Goal: Task Accomplishment & Management: Use online tool/utility

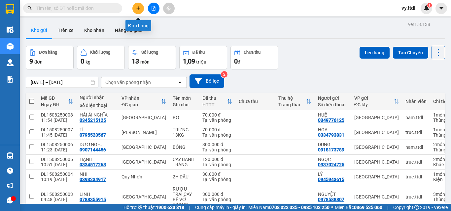
click at [137, 11] on button at bounding box center [138, 9] width 12 height 12
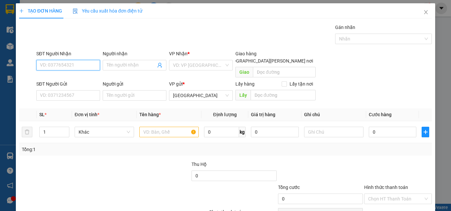
click at [84, 66] on input "SĐT Người Nhận" at bounding box center [68, 65] width 64 height 11
click at [93, 62] on input "SĐT Người Nhận" at bounding box center [68, 65] width 64 height 11
click at [87, 63] on input "SĐT Người Nhận" at bounding box center [68, 65] width 64 height 11
click at [92, 63] on input "SĐT Người Nhận" at bounding box center [68, 65] width 64 height 11
click at [88, 64] on input "SĐT Người Nhận" at bounding box center [68, 65] width 64 height 11
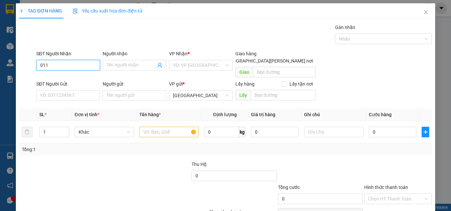
click at [87, 64] on input "011" at bounding box center [68, 65] width 64 height 11
click at [84, 65] on input "011" at bounding box center [68, 65] width 64 height 11
click at [73, 78] on div "0912720011 - [PERSON_NAME]" at bounding box center [72, 78] width 65 height 7
type input "0912720011"
type input "VŨ"
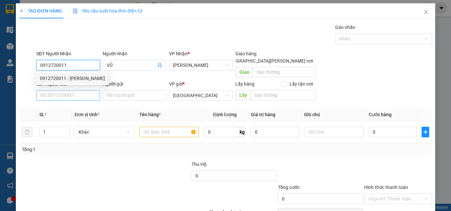
type input "0912720011"
click at [77, 90] on input "SĐT Người Gửi" at bounding box center [68, 95] width 64 height 11
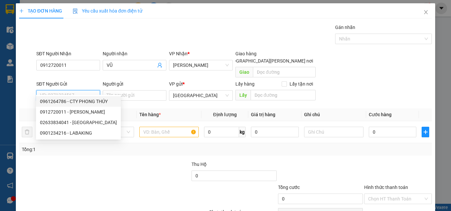
click at [79, 100] on div "0961264786 - CTY PHONG THÚY" at bounding box center [78, 101] width 77 height 7
type input "0961264786"
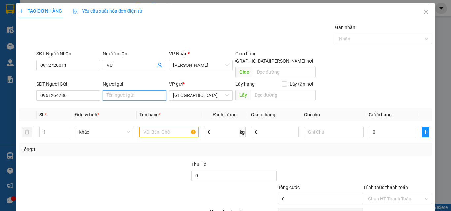
click at [125, 90] on input "Người gửi" at bounding box center [135, 95] width 64 height 11
type input "c"
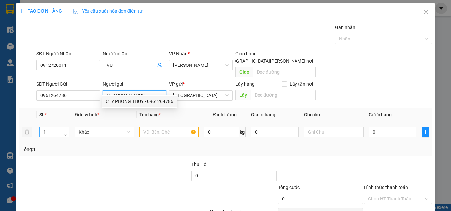
type input "CTY PHONG THÚY"
type input "2"
click at [63, 127] on span "Increase Value" at bounding box center [65, 130] width 7 height 6
click at [84, 127] on span "Khác" at bounding box center [104, 132] width 51 height 10
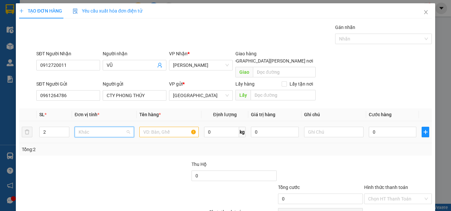
type input "T"
click at [99, 141] on div "Thùng" at bounding box center [103, 138] width 51 height 7
click at [154, 128] on input "text" at bounding box center [168, 132] width 59 height 11
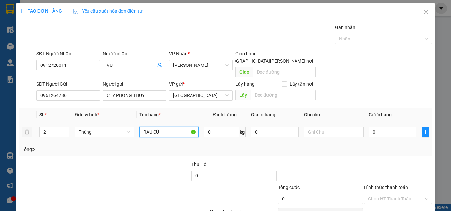
type input "RAU CỦ"
click at [392, 127] on input "0" at bounding box center [392, 132] width 48 height 11
type input "1"
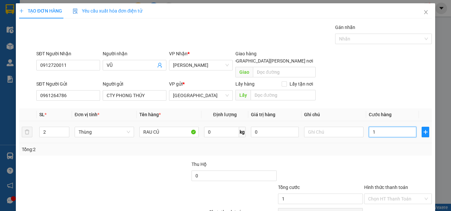
type input "14"
type input "140"
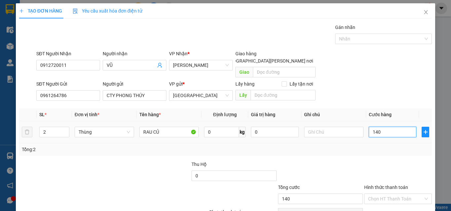
type input "140"
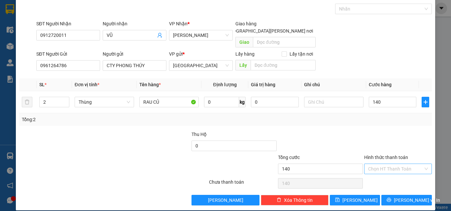
click at [396, 164] on input "Hình thức thanh toán" at bounding box center [395, 169] width 55 height 10
type input "140.000"
click at [396, 175] on div "Tại văn phòng" at bounding box center [393, 175] width 59 height 7
type input "0"
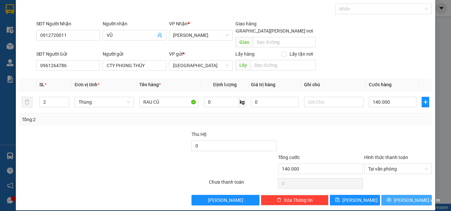
click at [403, 197] on span "[PERSON_NAME] và In" at bounding box center [417, 200] width 46 height 7
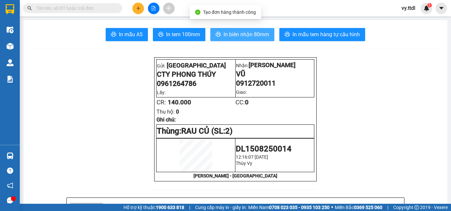
click at [231, 31] on span "In biên nhận 80mm" at bounding box center [246, 34] width 46 height 8
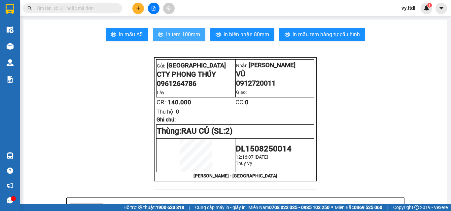
click at [183, 38] on span "In tem 100mm" at bounding box center [183, 34] width 34 height 8
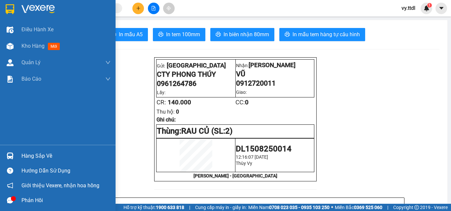
click at [16, 4] on div at bounding box center [57, 10] width 115 height 21
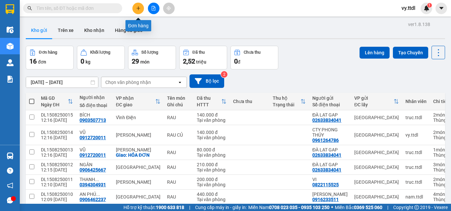
click at [139, 8] on icon "plus" at bounding box center [138, 8] width 5 height 5
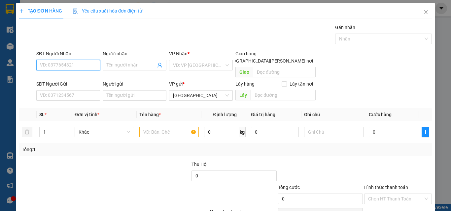
click at [91, 66] on input "SĐT Người Nhận" at bounding box center [68, 65] width 64 height 11
type input "0767824937"
click at [85, 81] on div "0767824937 - CÔNG" at bounding box center [67, 78] width 55 height 7
type input "CÔNG"
drag, startPoint x: 216, startPoint y: 63, endPoint x: 211, endPoint y: 63, distance: 4.3
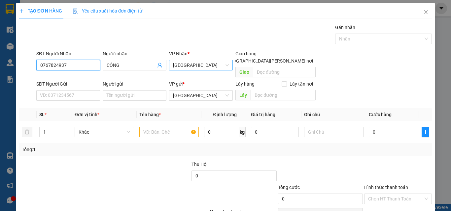
click at [211, 63] on span "[GEOGRAPHIC_DATA]" at bounding box center [201, 65] width 56 height 10
type input "0767824937"
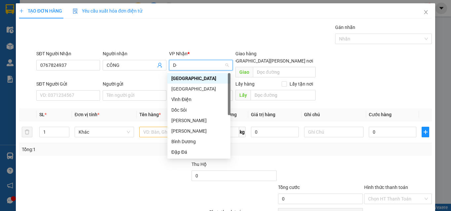
type input "D"
type input "Đ"
click at [192, 87] on div "[GEOGRAPHIC_DATA]" at bounding box center [198, 88] width 55 height 7
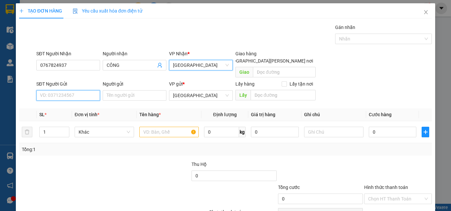
click at [58, 90] on input "SĐT Người Gửi" at bounding box center [68, 95] width 64 height 11
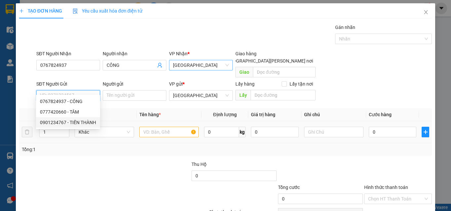
drag, startPoint x: 79, startPoint y: 122, endPoint x: 92, endPoint y: 114, distance: 14.7
click at [79, 122] on div "0901234767 - TIẾN THÀNH" at bounding box center [68, 122] width 56 height 7
type input "0901234767"
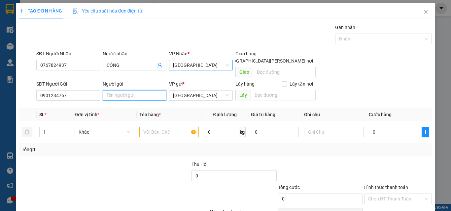
click at [118, 90] on input "Người gửi" at bounding box center [135, 95] width 64 height 11
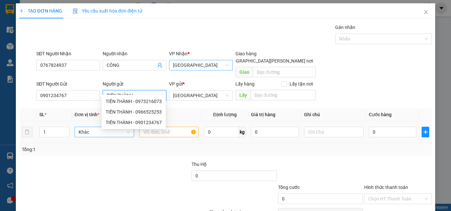
click at [95, 128] on span "Khác" at bounding box center [104, 132] width 51 height 10
type input "TIẾN THÀNH"
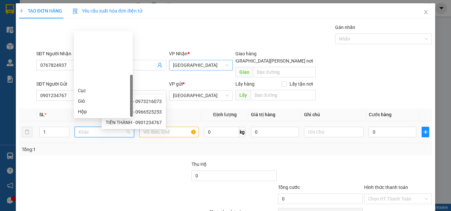
type input "X"
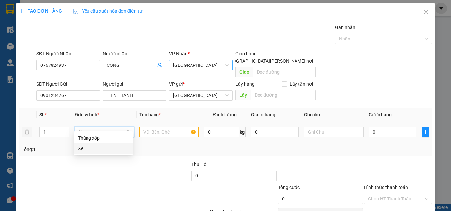
drag, startPoint x: 89, startPoint y: 147, endPoint x: 136, endPoint y: 134, distance: 48.3
click at [93, 147] on div "Xe" at bounding box center [103, 148] width 51 height 7
click at [177, 127] on input "text" at bounding box center [168, 132] width 59 height 11
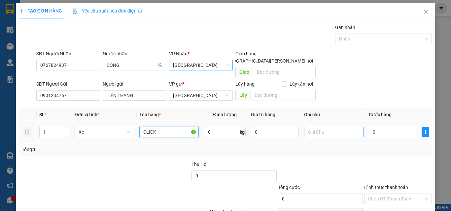
type input "CLICK"
click at [319, 127] on input "text" at bounding box center [333, 132] width 59 height 11
type input "CAVEC TRONG CỐP"
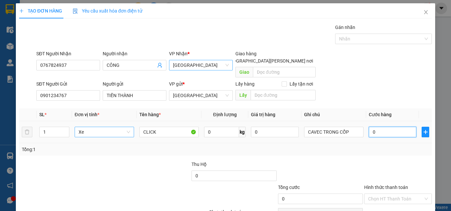
click at [391, 127] on input "0" at bounding box center [392, 132] width 48 height 11
type input "8"
type input "80"
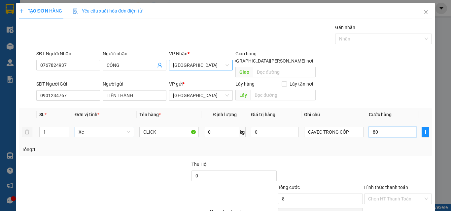
type input "80"
type input "800"
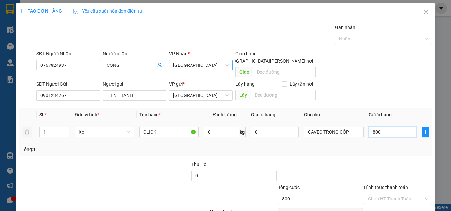
scroll to position [30, 0]
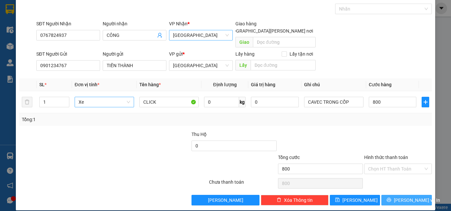
type input "800.000"
click at [391, 198] on icon "printer" at bounding box center [389, 200] width 4 height 4
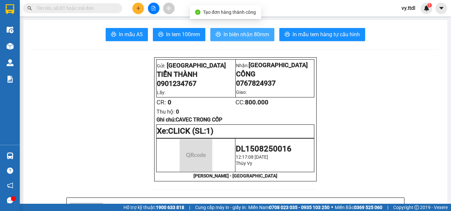
click at [246, 40] on button "In biên nhận 80mm" at bounding box center [242, 34] width 64 height 13
click at [249, 33] on span "In biên nhận 80mm" at bounding box center [246, 34] width 46 height 8
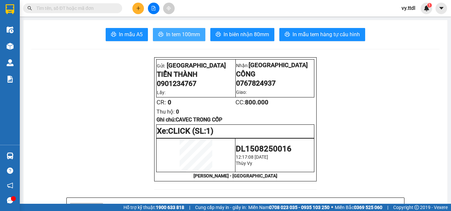
click at [191, 35] on span "In tem 100mm" at bounding box center [183, 34] width 34 height 8
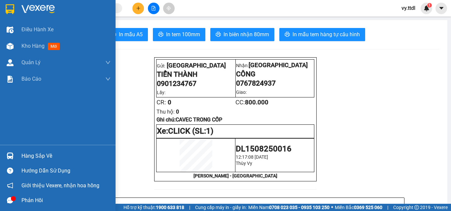
click at [11, 10] on img at bounding box center [10, 9] width 9 height 10
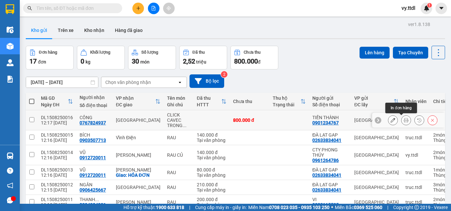
click at [403, 120] on icon at bounding box center [405, 120] width 5 height 5
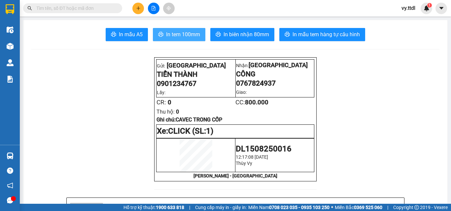
click at [182, 37] on span "In tem 100mm" at bounding box center [183, 34] width 34 height 8
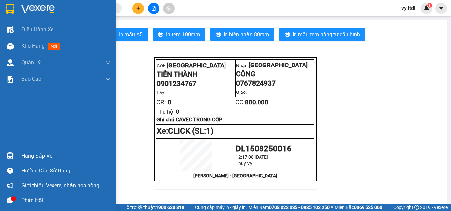
click at [2, 3] on div at bounding box center [57, 10] width 115 height 21
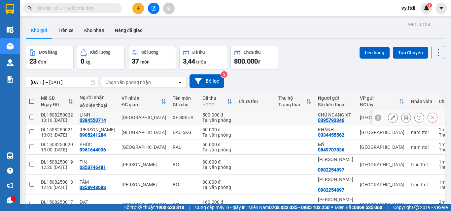
scroll to position [116, 0]
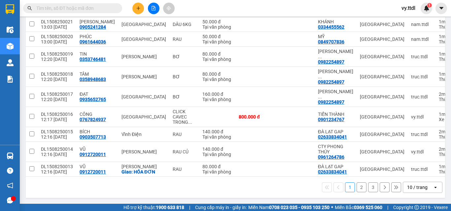
click at [408, 187] on div "10 / trang" at bounding box center [417, 187] width 20 height 7
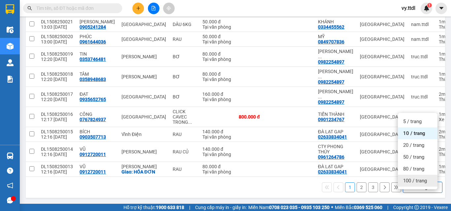
click at [413, 178] on span "100 / trang" at bounding box center [415, 181] width 24 height 7
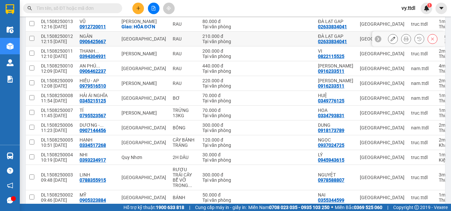
scroll to position [221, 0]
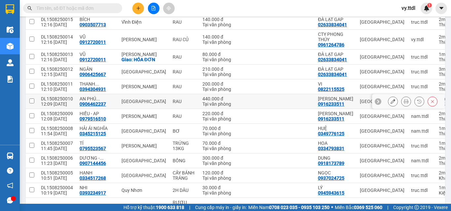
click at [37, 106] on td at bounding box center [32, 101] width 12 height 15
checkbox input "true"
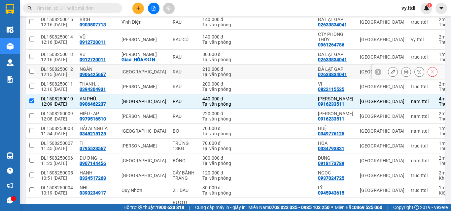
click at [32, 74] on input "checkbox" at bounding box center [31, 71] width 5 height 5
checkbox input "true"
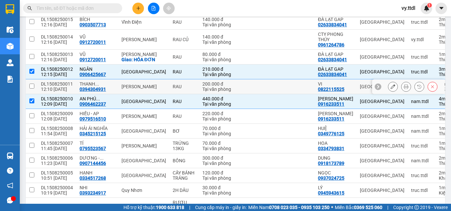
scroll to position [188, 0]
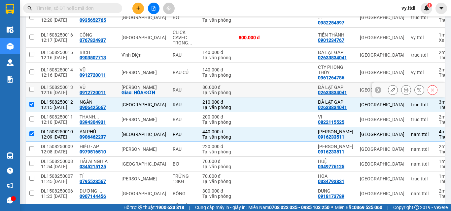
click at [34, 92] on input "checkbox" at bounding box center [31, 89] width 5 height 5
checkbox input "true"
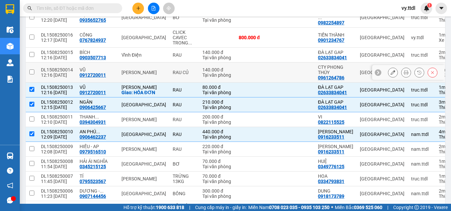
click at [35, 77] on td at bounding box center [32, 73] width 12 height 20
checkbox input "true"
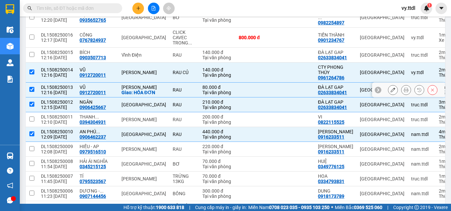
scroll to position [155, 0]
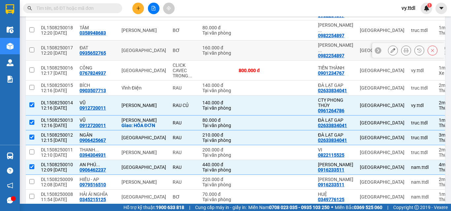
click at [33, 52] on input "checkbox" at bounding box center [31, 50] width 5 height 5
checkbox input "true"
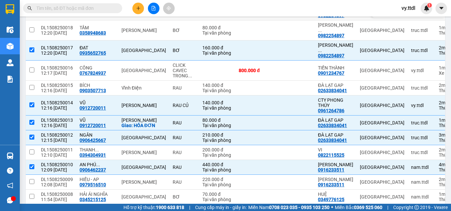
scroll to position [122, 0]
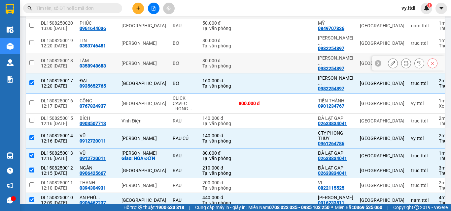
click at [32, 65] on input "checkbox" at bounding box center [31, 62] width 5 height 5
checkbox input "true"
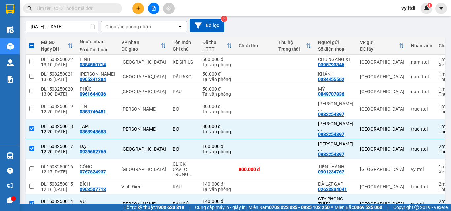
scroll to position [0, 0]
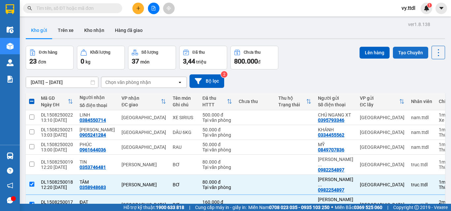
click at [396, 50] on button "Tạo Chuyến" at bounding box center [410, 53] width 35 height 12
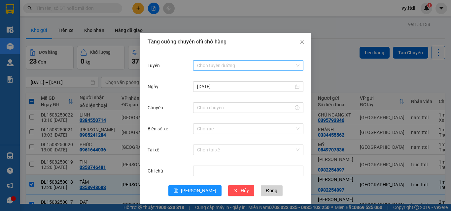
click at [221, 66] on input "Tuyến" at bounding box center [246, 66] width 98 height 10
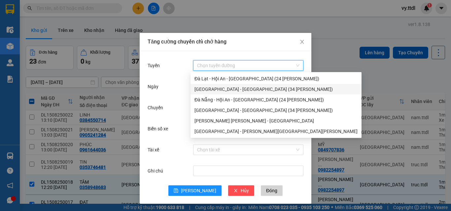
click at [234, 86] on div "[GEOGRAPHIC_DATA] - [GEOGRAPHIC_DATA] (34 [PERSON_NAME])" at bounding box center [275, 89] width 163 height 7
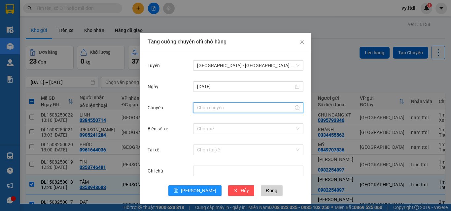
click at [224, 104] on input "Chuyến" at bounding box center [245, 107] width 96 height 7
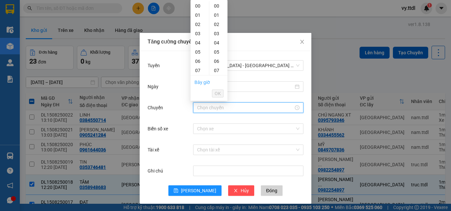
click at [207, 81] on link "Bây giờ" at bounding box center [202, 82] width 16 height 5
drag, startPoint x: 216, startPoint y: 107, endPoint x: 202, endPoint y: 112, distance: 15.3
click at [202, 112] on div "13:16" at bounding box center [248, 108] width 110 height 11
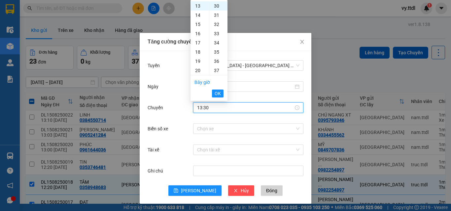
click at [219, 89] on li "OK" at bounding box center [218, 93] width 12 height 11
click at [214, 94] on button "OK" at bounding box center [218, 94] width 12 height 8
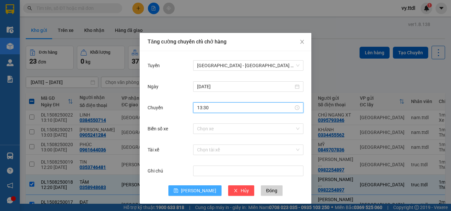
type input "13:30"
click at [194, 191] on span "[PERSON_NAME]" at bounding box center [198, 190] width 35 height 7
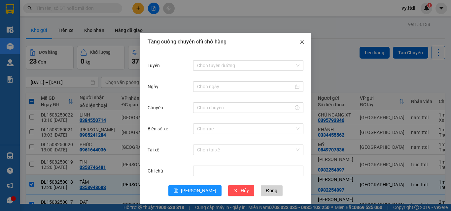
click at [300, 42] on icon "close" at bounding box center [302, 42] width 4 height 4
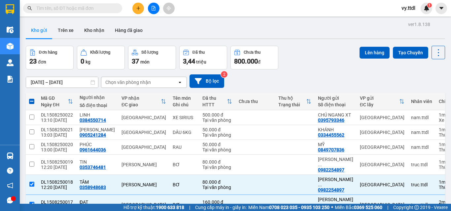
click at [290, 28] on div "Kho gửi Trên xe Kho nhận Hàng đã giao" at bounding box center [235, 30] width 419 height 17
click at [156, 9] on button at bounding box center [154, 9] width 12 height 12
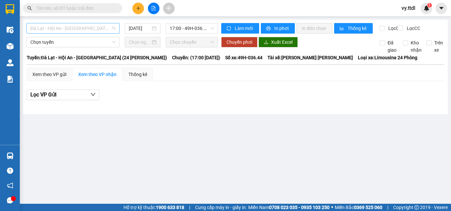
click at [92, 28] on span "Đà Lạt - Hội An - [GEOGRAPHIC_DATA] (24 [PERSON_NAME])" at bounding box center [72, 28] width 85 height 10
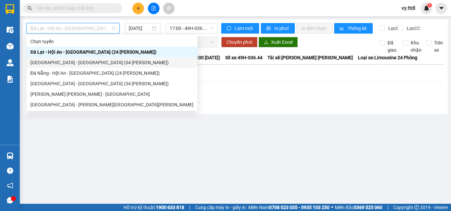
click at [56, 59] on div "[GEOGRAPHIC_DATA] - [GEOGRAPHIC_DATA] (34 [PERSON_NAME])" at bounding box center [111, 62] width 163 height 7
type input "[DATE]"
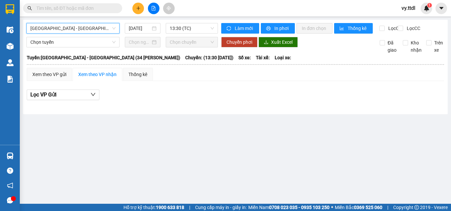
drag, startPoint x: 348, startPoint y: 183, endPoint x: 254, endPoint y: 140, distance: 103.6
click at [347, 183] on main "[GEOGRAPHIC_DATA] - [GEOGRAPHIC_DATA] (34 [PERSON_NAME]) [GEOGRAPHIC_DATA] - [G…" at bounding box center [225, 102] width 451 height 204
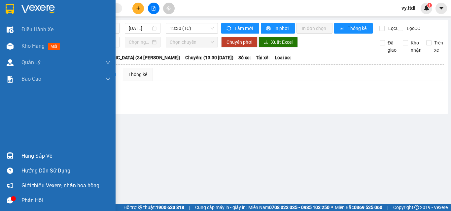
click at [8, 9] on img at bounding box center [10, 9] width 9 height 10
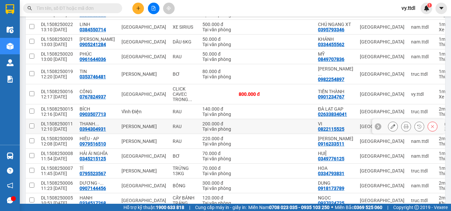
scroll to position [289, 0]
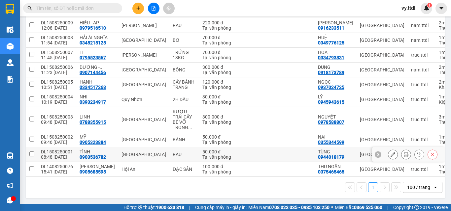
click at [34, 152] on input "checkbox" at bounding box center [31, 154] width 5 height 5
checkbox input "true"
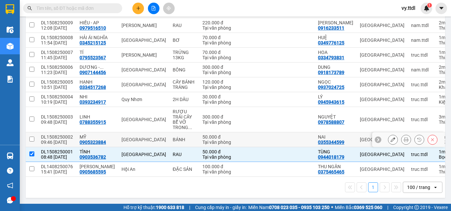
click at [36, 138] on td at bounding box center [32, 140] width 12 height 15
checkbox input "true"
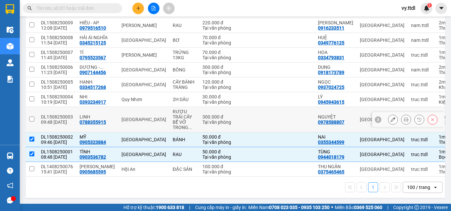
click at [35, 117] on td at bounding box center [32, 119] width 12 height 25
checkbox input "true"
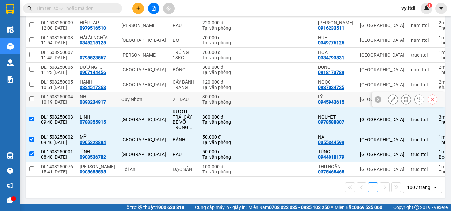
click at [31, 97] on input "checkbox" at bounding box center [31, 99] width 5 height 5
checkbox input "true"
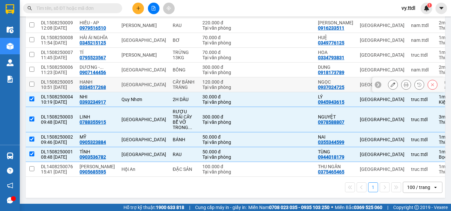
click at [31, 83] on input "checkbox" at bounding box center [31, 84] width 5 height 5
checkbox input "true"
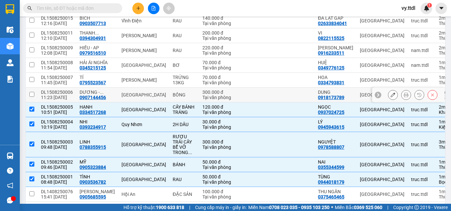
scroll to position [223, 0]
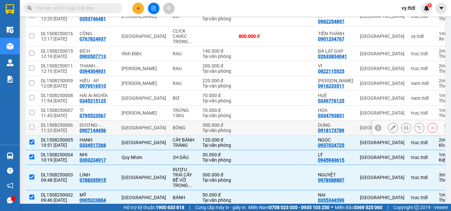
drag, startPoint x: 36, startPoint y: 134, endPoint x: 36, endPoint y: 129, distance: 5.3
click at [36, 133] on td at bounding box center [32, 128] width 12 height 15
checkbox input "true"
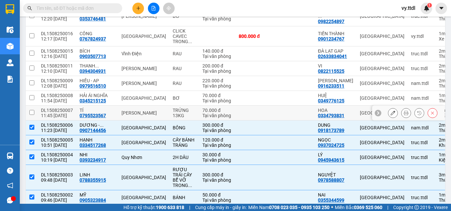
click at [40, 119] on td "DL1508250007 11:45 [DATE]" at bounding box center [57, 113] width 39 height 15
checkbox input "true"
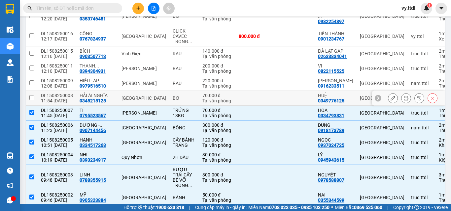
click at [36, 105] on td at bounding box center [32, 98] width 12 height 15
checkbox input "true"
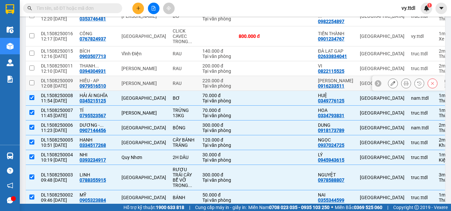
click at [35, 89] on td at bounding box center [32, 83] width 12 height 15
checkbox input "true"
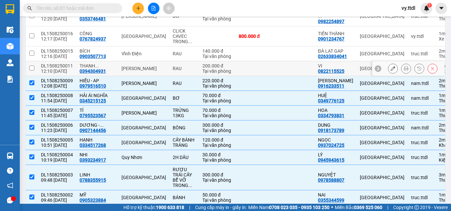
click at [30, 71] on input "checkbox" at bounding box center [31, 68] width 5 height 5
checkbox input "true"
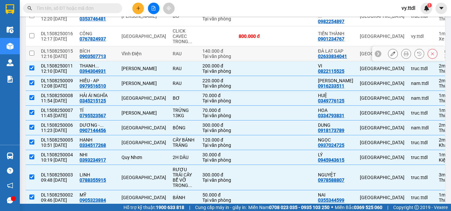
click at [30, 61] on td at bounding box center [32, 54] width 12 height 15
checkbox input "true"
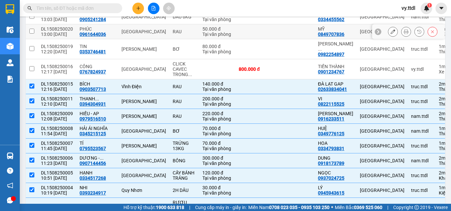
scroll to position [157, 0]
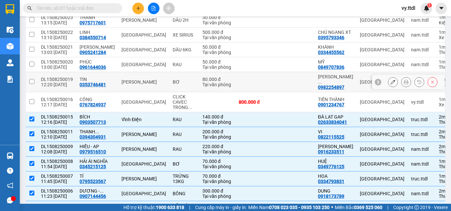
click at [37, 86] on td at bounding box center [32, 82] width 12 height 20
checkbox input "true"
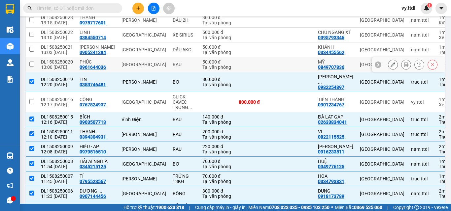
click at [35, 72] on td at bounding box center [32, 64] width 12 height 15
checkbox input "true"
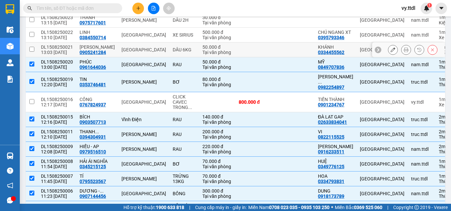
click at [34, 57] on td at bounding box center [32, 50] width 12 height 15
checkbox input "true"
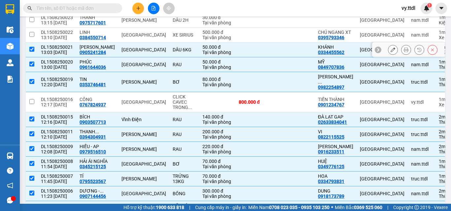
scroll to position [124, 0]
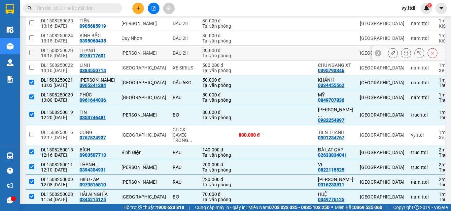
click at [34, 53] on td at bounding box center [32, 53] width 12 height 15
checkbox input "true"
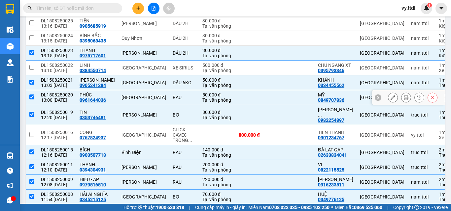
scroll to position [58, 0]
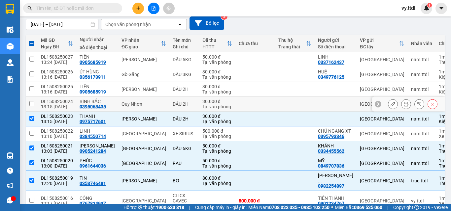
drag, startPoint x: 34, startPoint y: 101, endPoint x: 34, endPoint y: 91, distance: 9.9
click at [34, 101] on input "checkbox" at bounding box center [31, 103] width 5 height 5
checkbox input "true"
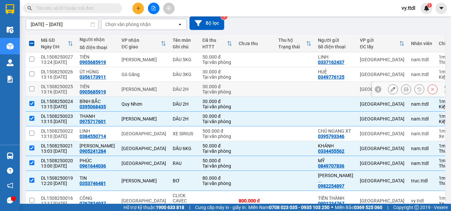
click at [34, 91] on td at bounding box center [32, 89] width 12 height 15
checkbox input "true"
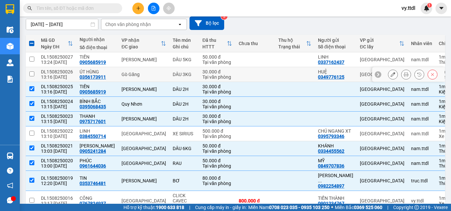
click at [33, 77] on td at bounding box center [32, 74] width 12 height 15
checkbox input "true"
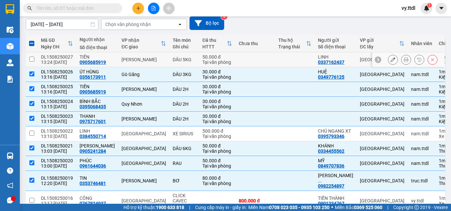
click at [33, 59] on input "checkbox" at bounding box center [31, 59] width 5 height 5
checkbox input "true"
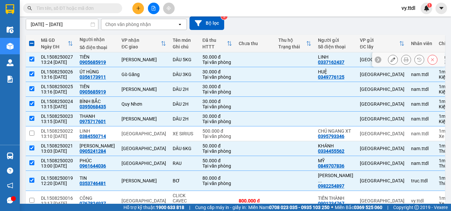
scroll to position [0, 0]
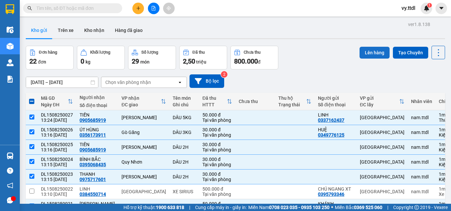
click at [381, 53] on button "Lên hàng" at bounding box center [374, 53] width 30 height 12
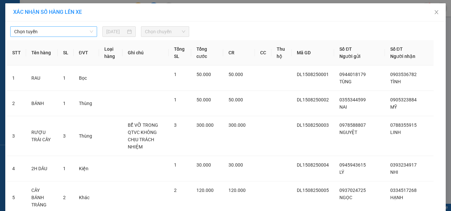
click at [77, 32] on span "Chọn tuyến" at bounding box center [53, 32] width 79 height 10
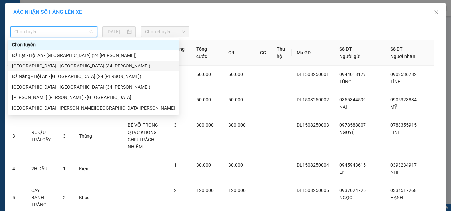
click at [63, 66] on div "[GEOGRAPHIC_DATA] - [GEOGRAPHIC_DATA] (34 [PERSON_NAME])" at bounding box center [93, 65] width 163 height 7
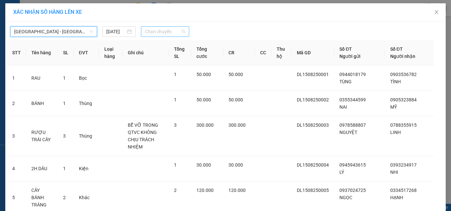
click at [155, 30] on span "Chọn chuyến" at bounding box center [165, 32] width 41 height 10
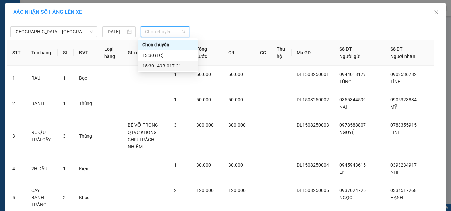
click at [168, 64] on div "15:30 - 49B-017.21" at bounding box center [167, 65] width 51 height 7
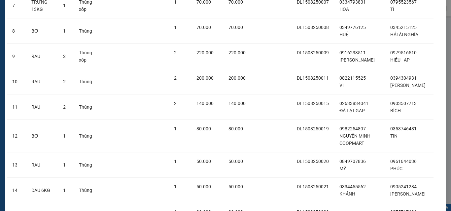
scroll to position [417, 0]
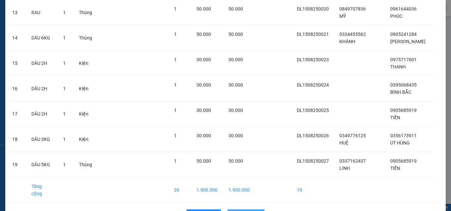
click at [255, 211] on span "Lên hàng" at bounding box center [249, 214] width 19 height 7
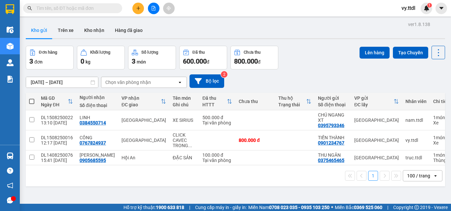
click at [294, 58] on div "Đơn hàng 3 đơn Khối lượng 0 kg Số lượng 3 món Đã thu 600.000 đ Chưa thu 800.000…" at bounding box center [235, 58] width 419 height 24
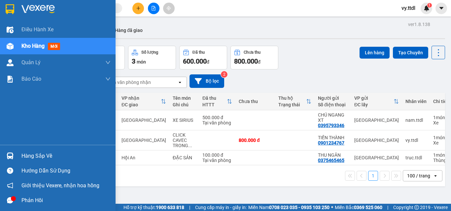
click at [13, 12] on img at bounding box center [10, 9] width 9 height 10
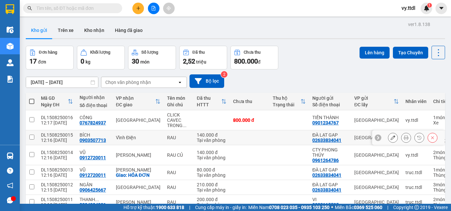
scroll to position [95, 0]
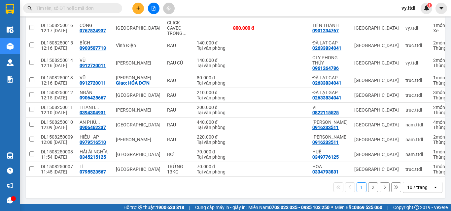
click at [409, 191] on div "10 / trang" at bounding box center [418, 187] width 30 height 11
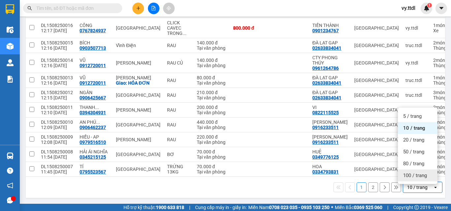
click at [417, 173] on span "100 / trang" at bounding box center [415, 176] width 24 height 7
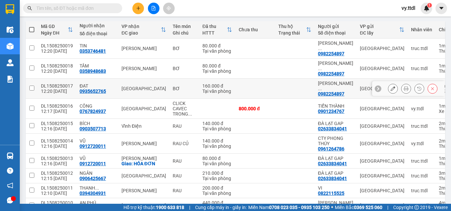
scroll to position [0, 0]
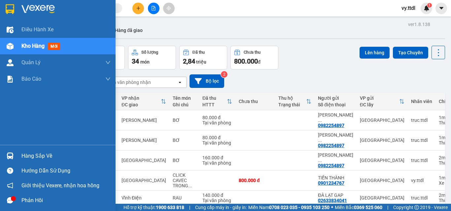
click at [14, 2] on div at bounding box center [57, 10] width 115 height 21
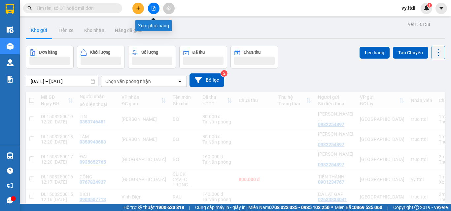
click at [153, 8] on icon "file-add" at bounding box center [153, 8] width 5 height 5
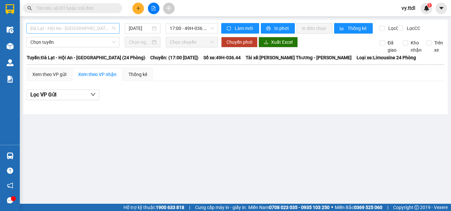
click at [92, 27] on span "Đà Lạt - Hội An - [GEOGRAPHIC_DATA] (24 [PERSON_NAME])" at bounding box center [72, 28] width 85 height 10
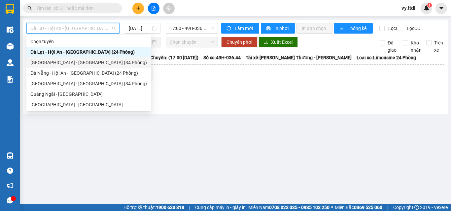
click at [78, 62] on div "[GEOGRAPHIC_DATA] - [GEOGRAPHIC_DATA] (34 [PERSON_NAME])" at bounding box center [88, 62] width 116 height 7
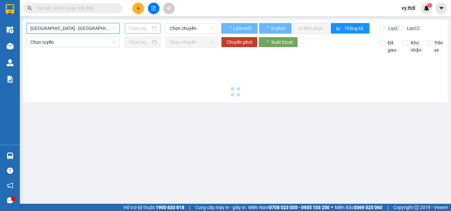
type input "[DATE]"
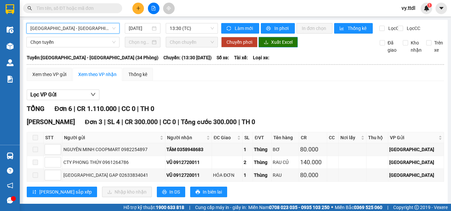
click at [273, 46] on span "Xuất Excel" at bounding box center [281, 42] width 21 height 7
